Goal: Communication & Community: Share content

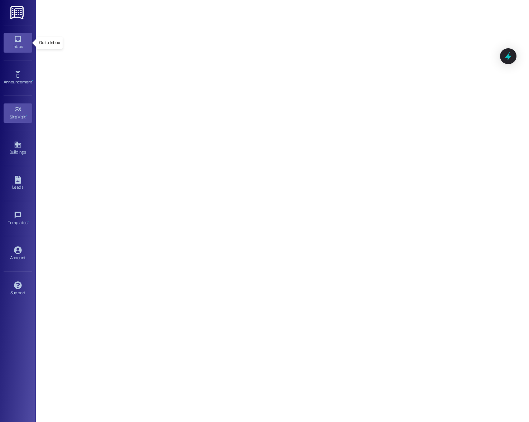
click at [24, 39] on link "Inbox" at bounding box center [18, 42] width 29 height 19
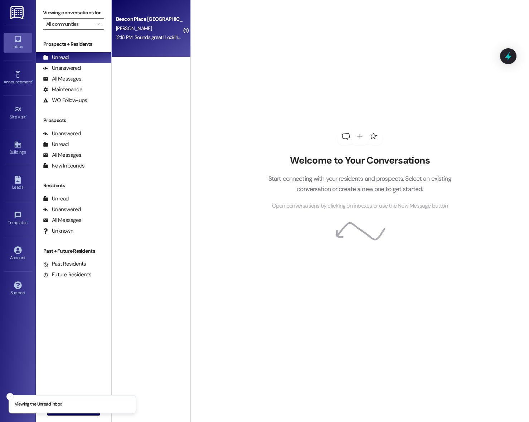
click at [134, 33] on div "12:16 PM: Sounds great! Looking forward to seeing you then! 12:16 PM: Sounds gr…" at bounding box center [149, 37] width 68 height 9
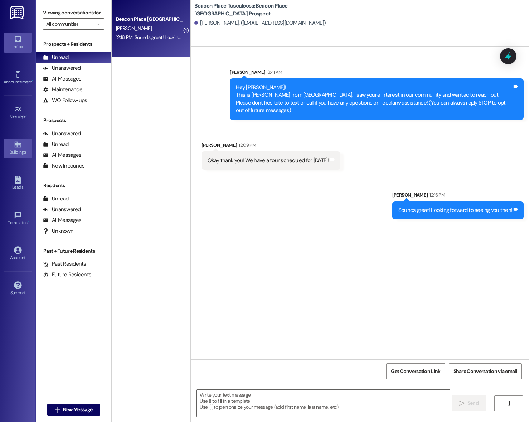
click at [11, 152] on div "Buildings" at bounding box center [18, 151] width 36 height 7
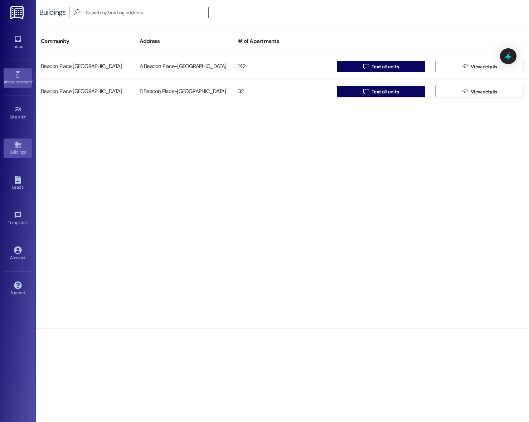
click at [20, 74] on icon at bounding box center [18, 74] width 8 height 8
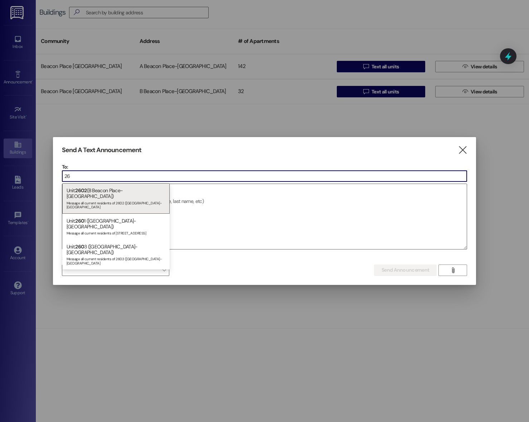
type input "2"
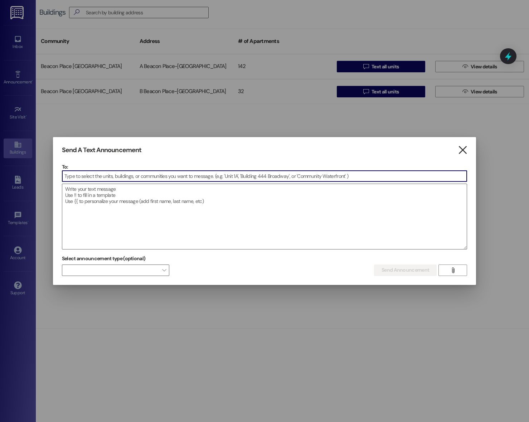
click at [466, 147] on icon "" at bounding box center [462, 150] width 10 height 8
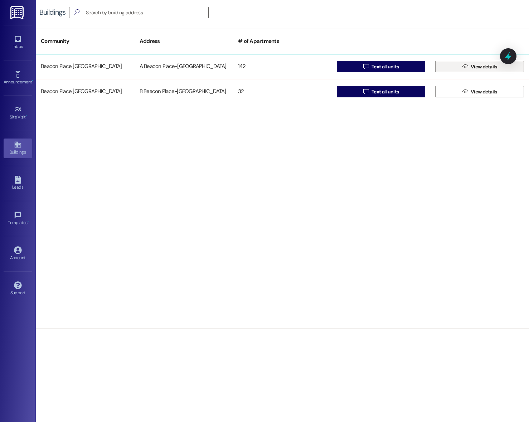
click at [449, 67] on button " View details" at bounding box center [479, 66] width 89 height 11
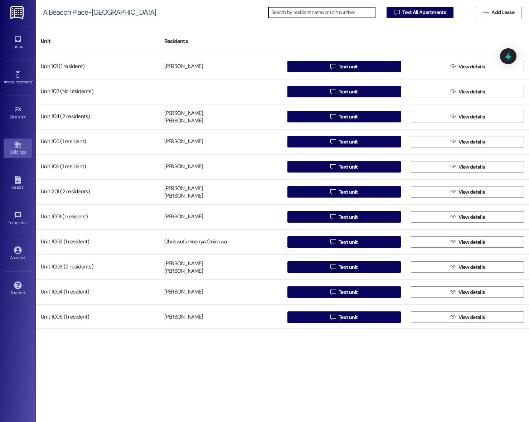
click at [13, 149] on div "Buildings" at bounding box center [18, 151] width 36 height 7
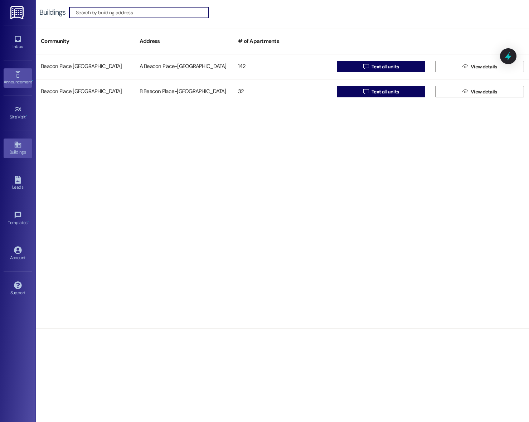
click at [13, 75] on link "Announcement •" at bounding box center [18, 77] width 29 height 19
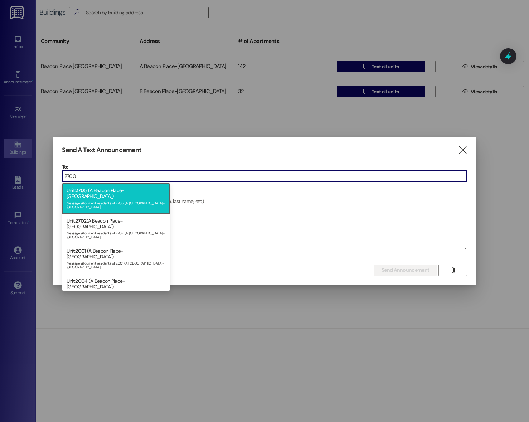
type input "2700"
click at [144, 199] on div "Message all current residents of 2705 (A Beacon Place-Tuscaloosa" at bounding box center [116, 204] width 99 height 10
type input "2701"
click at [153, 191] on div "Unit: 2701 (A Beacon Place-Tuscaloosa) Message all current residents of 2701 (A…" at bounding box center [115, 198] width 107 height 30
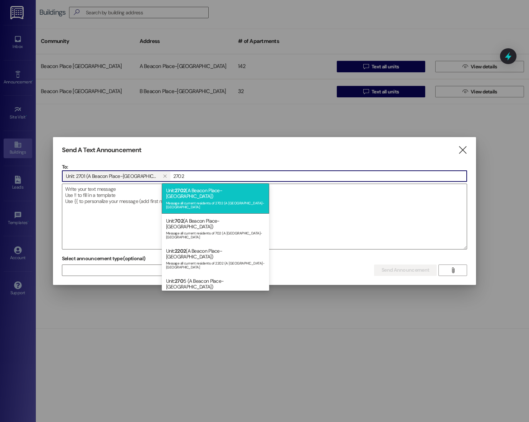
type input "2702"
click at [211, 199] on div "Message all current residents of 2702 (A Beacon Place-Tuscaloosa" at bounding box center [215, 204] width 99 height 10
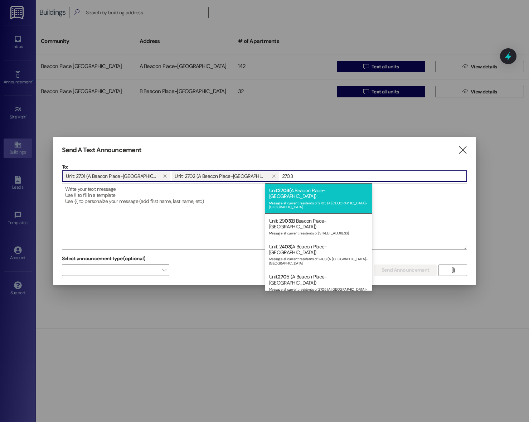
type input "2703"
click at [303, 193] on div "Unit: 2703 (A Beacon Place-Tuscaloosa) Message all current residents of 2703 (A…" at bounding box center [318, 198] width 107 height 30
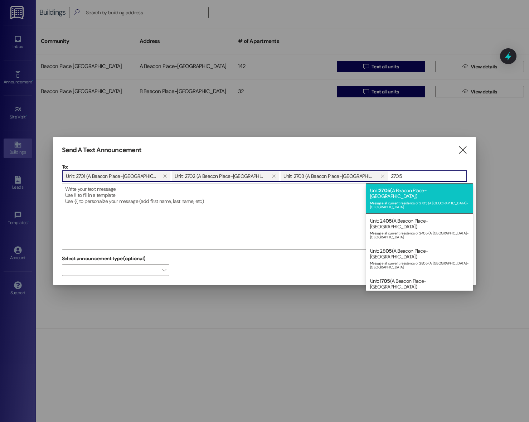
type input "2705"
click at [382, 199] on div "Message all current residents of 2705 (A Beacon Place-Tuscaloosa" at bounding box center [419, 204] width 99 height 10
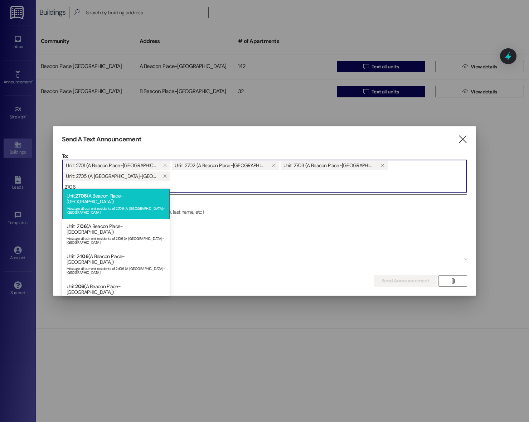
type input "2706"
click at [96, 197] on div "Unit: 2706 (A Beacon Place-Tuscaloosa) Message all current residents of 2706 (A…" at bounding box center [115, 203] width 107 height 30
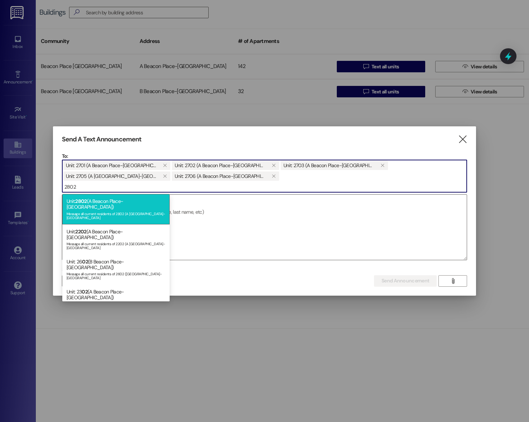
type input "2802"
click at [96, 210] on div "Message all current residents of 2802 (A Beacon Place-Tuscaloosa" at bounding box center [116, 215] width 99 height 10
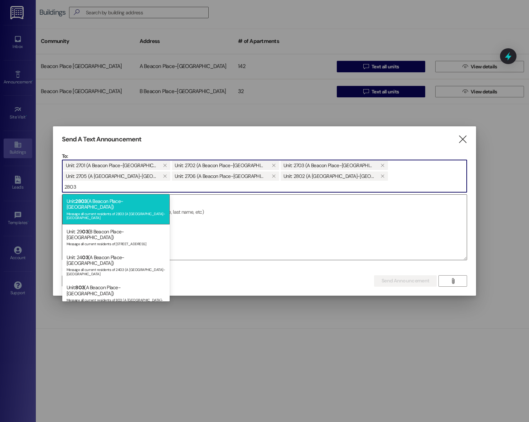
type input "2803"
click at [94, 210] on div "Message all current residents of 2803 (A Beacon Place-Tuscaloosa" at bounding box center [116, 215] width 99 height 10
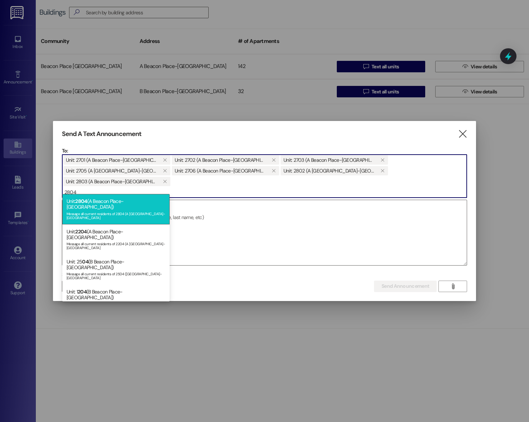
type input "2804"
click at [83, 210] on div "Message all current residents of 2804 (A Beacon Place-Tuscaloosa" at bounding box center [116, 215] width 99 height 10
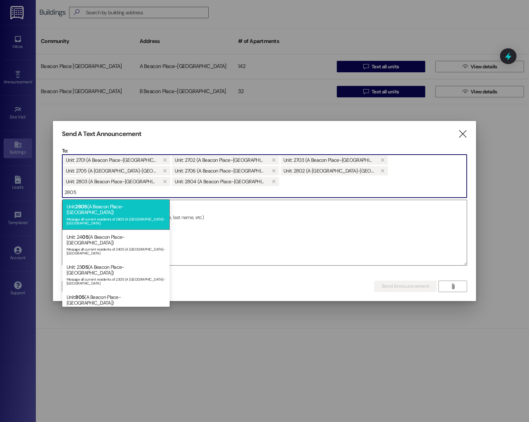
type input "2805"
click at [86, 215] on div "Message all current residents of 2805 (A Beacon Place-Tuscaloosa" at bounding box center [116, 220] width 99 height 10
type input "2806"
click at [113, 215] on div "Message all current residents of 2806 (A Beacon Place-Tuscaloosa" at bounding box center [116, 220] width 99 height 10
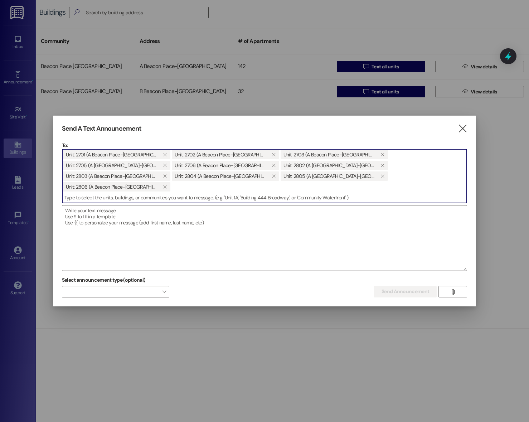
click at [113, 210] on textarea at bounding box center [264, 237] width 404 height 65
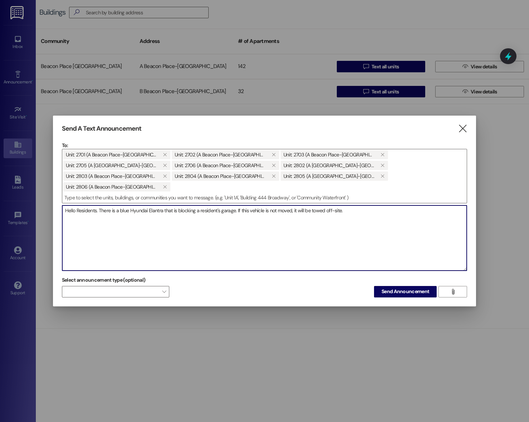
click at [367, 207] on textarea "Hello Residents. There is a blue Hyundai Elantra that is blocking a resident's …" at bounding box center [264, 237] width 404 height 65
click at [290, 206] on textarea "Hello Residents. There is a blue Hyundai Elantra that is blocking a resident's …" at bounding box center [264, 237] width 404 height 65
type textarea "Hello Residents. There is a blue Hyundai Elantra that is blocking a resident's …"
click at [411, 288] on span "Send Announcement" at bounding box center [405, 292] width 48 height 8
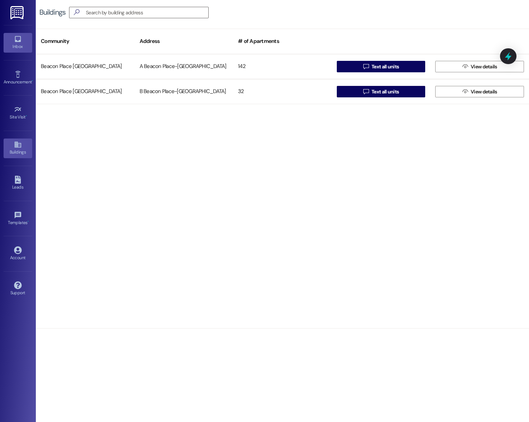
click at [17, 49] on div "Inbox" at bounding box center [18, 46] width 36 height 7
click at [18, 42] on icon at bounding box center [18, 39] width 8 height 8
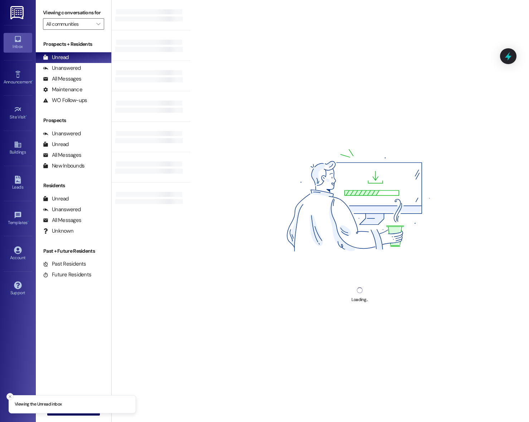
click at [9, 396] on icon "Close toast" at bounding box center [10, 396] width 4 height 4
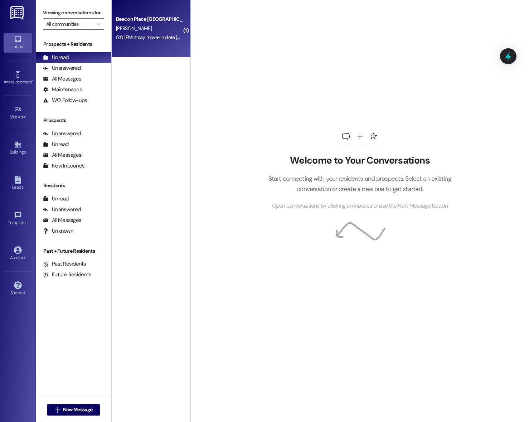
click at [137, 45] on div "Beacon Place [GEOGRAPHIC_DATA] Prospect [PERSON_NAME] 5:01 PM: It say move-in d…" at bounding box center [151, 28] width 79 height 57
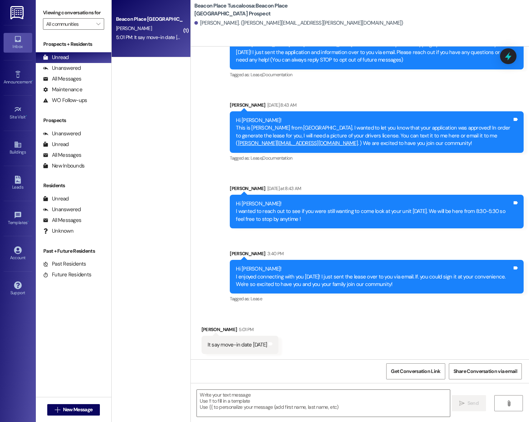
scroll to position [51, 0]
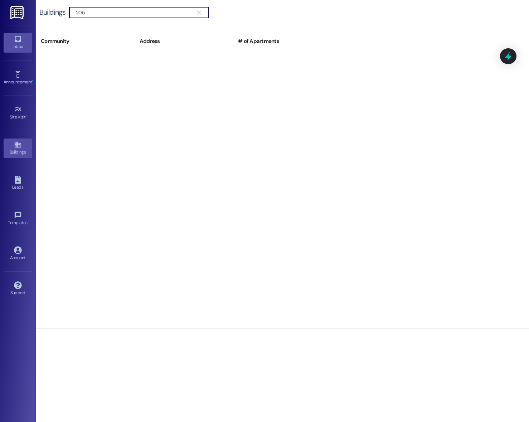
type input "205"
click at [20, 42] on icon at bounding box center [18, 39] width 6 height 6
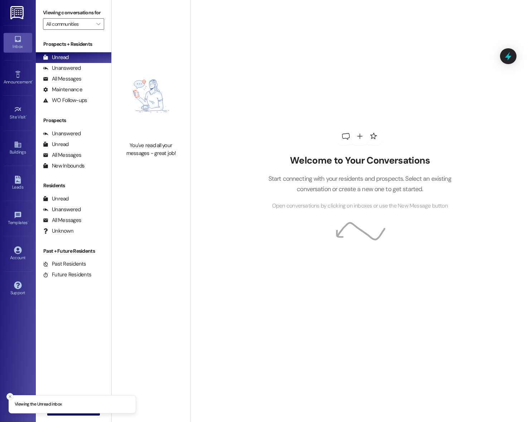
click at [8, 396] on icon "Close toast" at bounding box center [10, 396] width 4 height 4
click at [76, 406] on span "New Message" at bounding box center [77, 410] width 29 height 8
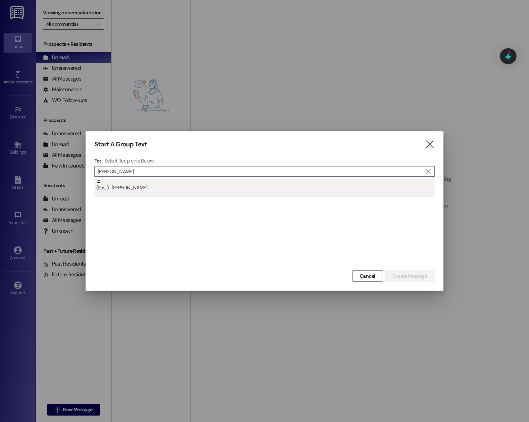
type input "rueff"
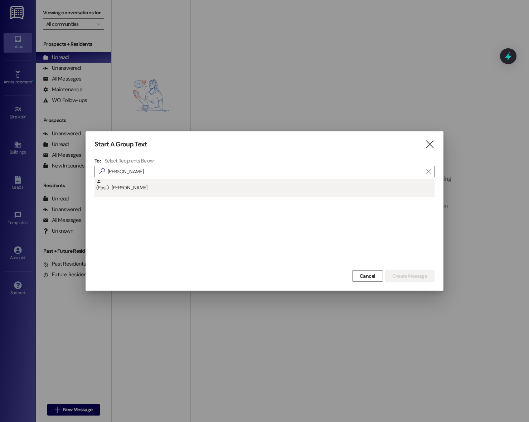
click at [146, 188] on div "(Past) : Patrick Rueff" at bounding box center [265, 185] width 338 height 13
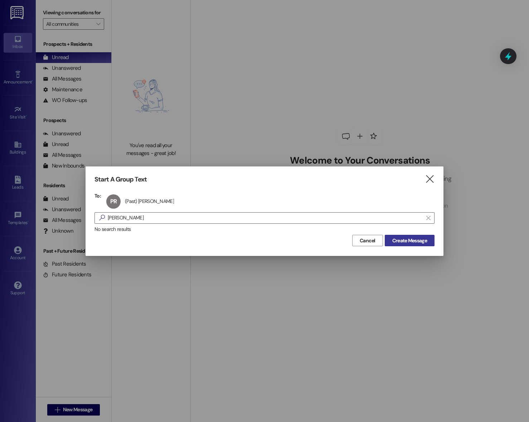
click at [410, 243] on span "Create Message" at bounding box center [409, 241] width 35 height 8
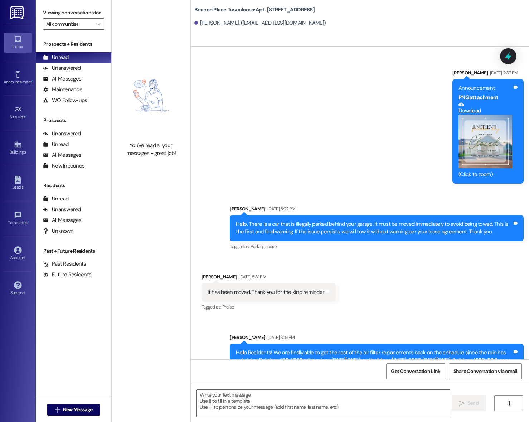
scroll to position [19637, 0]
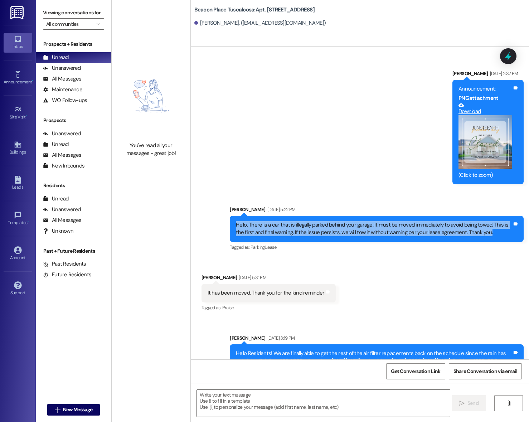
drag, startPoint x: 231, startPoint y: 196, endPoint x: 489, endPoint y: 203, distance: 258.7
click at [489, 216] on div "Hello. There is a car that is illegally parked behind your garage. It must be m…" at bounding box center [377, 229] width 294 height 26
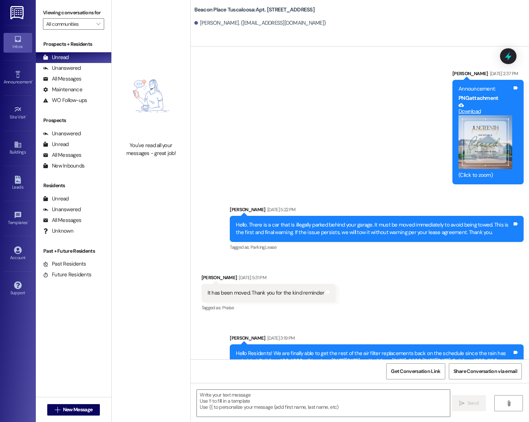
click at [472, 257] on div "Received via SMS Patrick Rueff Jun 25, 2025 at 5:31 PM It has been moved. Thank…" at bounding box center [360, 287] width 338 height 60
